Goal: Information Seeking & Learning: Learn about a topic

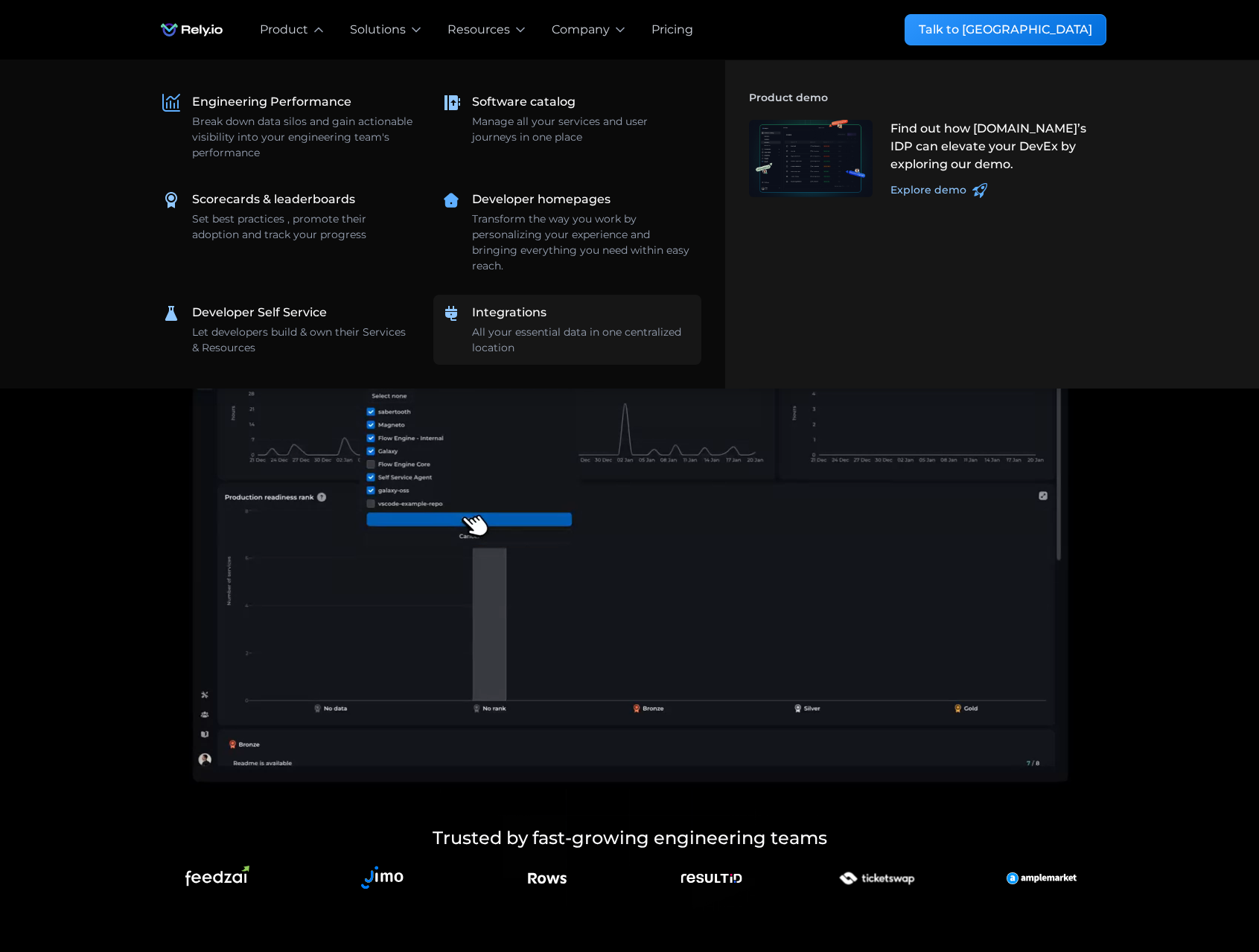
click at [542, 327] on div "All your essential data in one centralized location" at bounding box center [582, 340] width 220 height 31
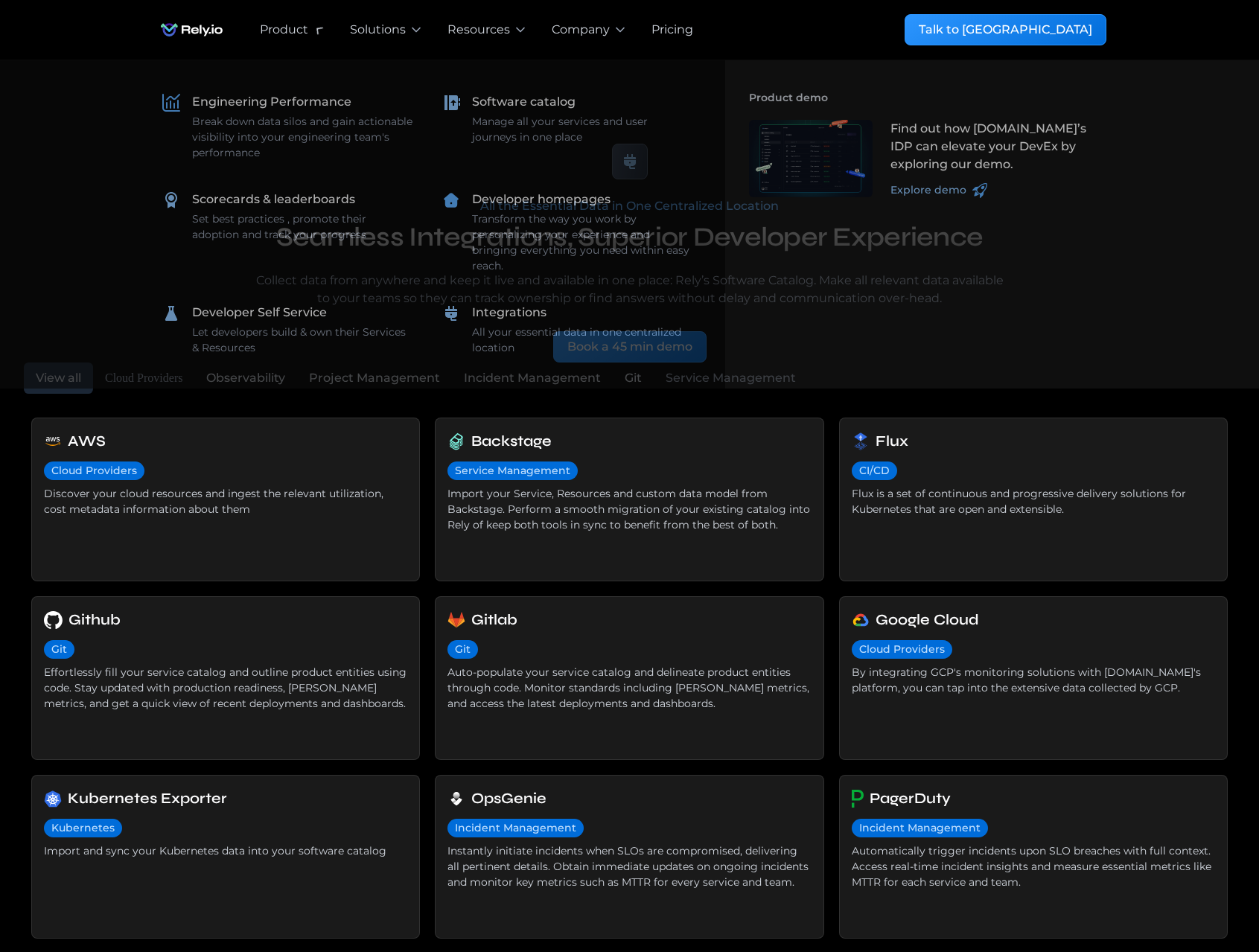
click at [297, 26] on div "Product" at bounding box center [284, 29] width 48 height 18
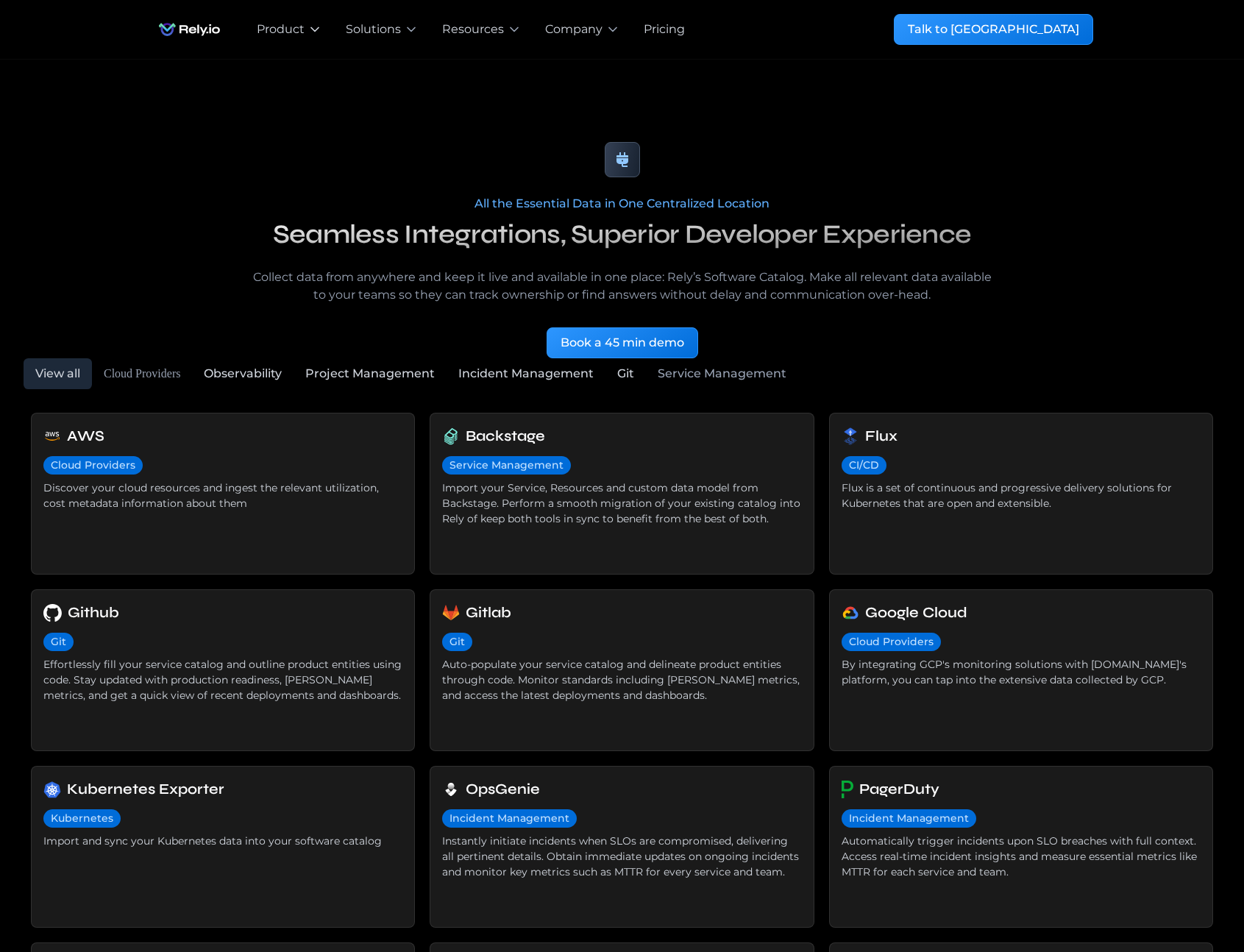
click at [293, 25] on div "Product" at bounding box center [281, 29] width 48 height 18
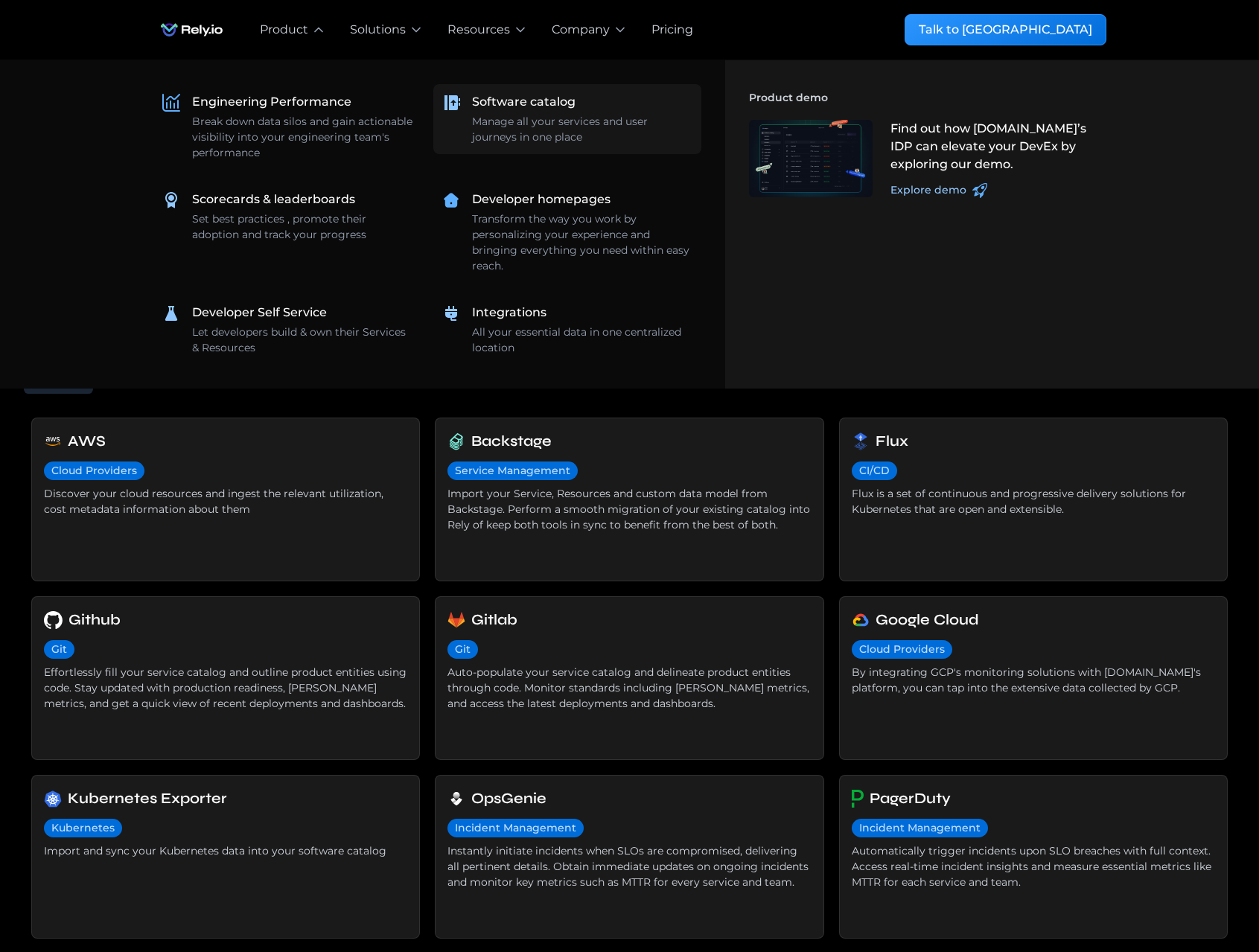
click at [500, 114] on div "Manage all your services and user journeys in one place" at bounding box center [582, 130] width 220 height 31
